Goal: Find specific page/section: Find specific page/section

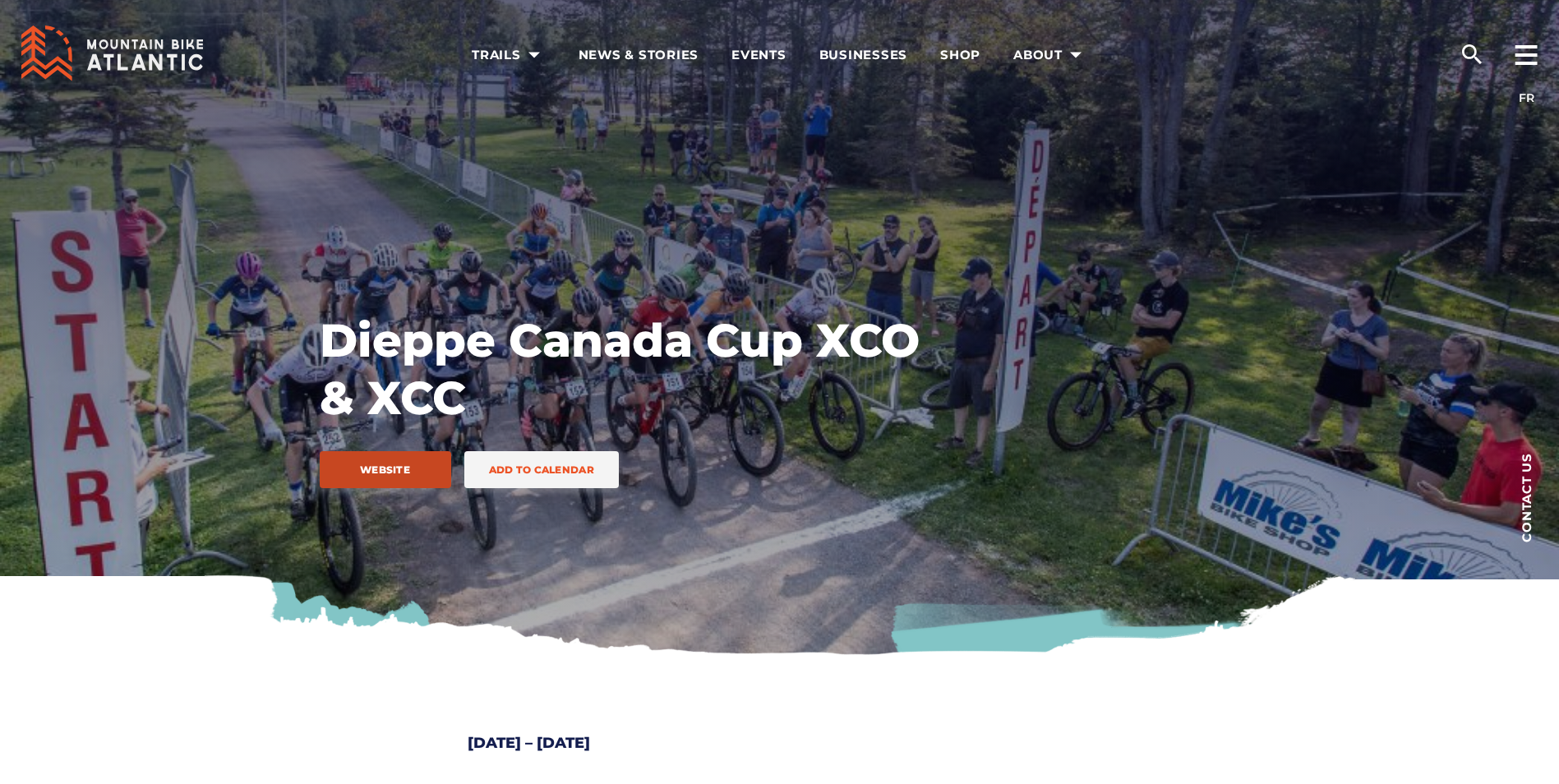
click at [379, 471] on span "Website" at bounding box center [385, 470] width 82 height 12
click at [1527, 63] on rect at bounding box center [1527, 62] width 22 height 3
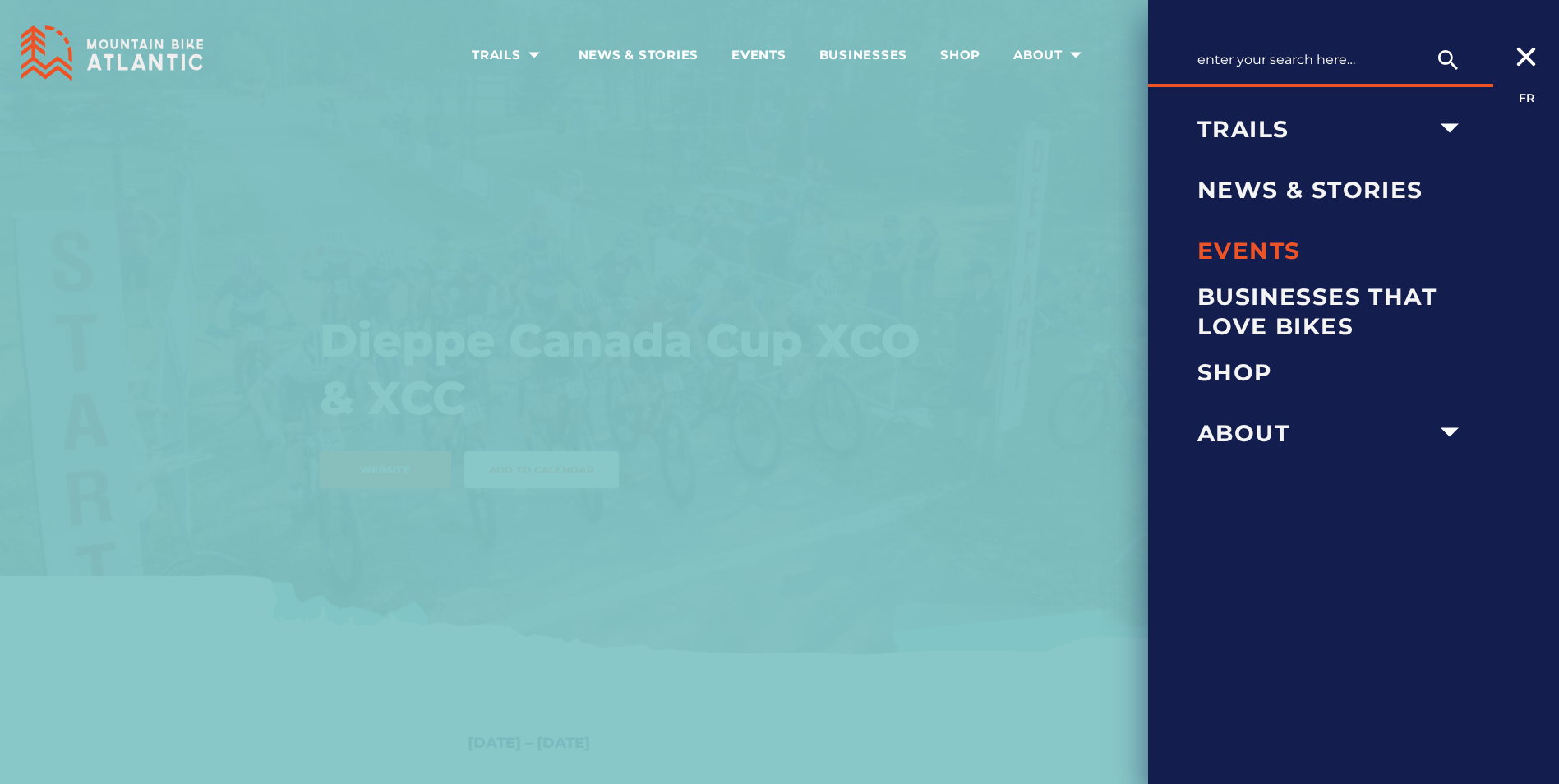
click at [1242, 257] on span "Events" at bounding box center [1333, 251] width 271 height 30
